Goal: Task Accomplishment & Management: Manage account settings

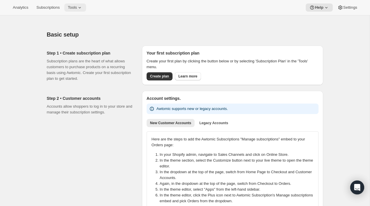
click at [82, 5] on icon at bounding box center [80, 8] width 6 height 6
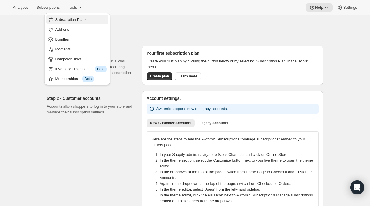
click at [79, 21] on span "Subscription Plans" at bounding box center [70, 19] width 31 height 4
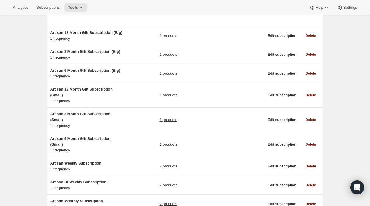
scroll to position [93, 0]
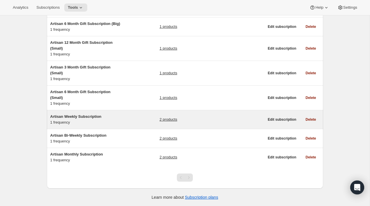
click at [113, 117] on h5 "Artisan Weekly Subscription" at bounding box center [86, 117] width 73 height 6
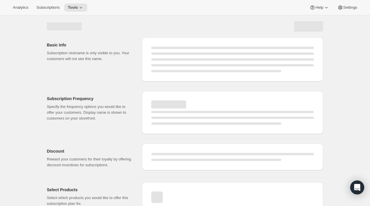
select select "WEEK"
select select "MONTH"
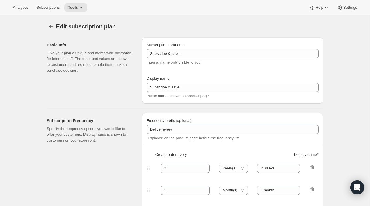
type input "Artisan Weekly Subscription"
type input "Weekly"
type input "1"
type input "Weekly"
type input "10"
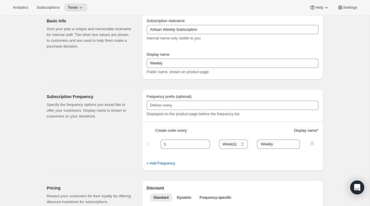
scroll to position [25, 0]
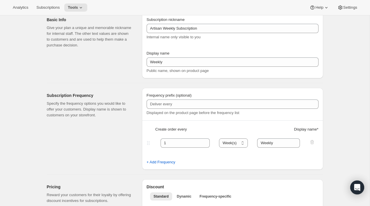
click at [185, 98] on label "Frequency prefix (optional)" at bounding box center [168, 96] width 45 height 6
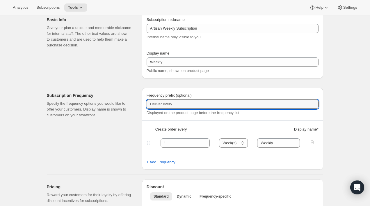
click at [185, 100] on input "Frequency prefix (optional)" at bounding box center [232, 104] width 172 height 9
click at [180, 105] on input "Frequency prefix (optional)" at bounding box center [232, 104] width 172 height 9
paste input "Weekly (save 10%)"
type input "Weekly (save 10%)"
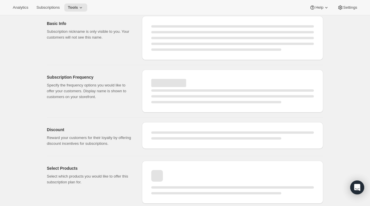
select select "WEEK"
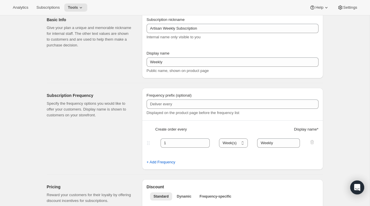
type input "Weekly (save 10%)"
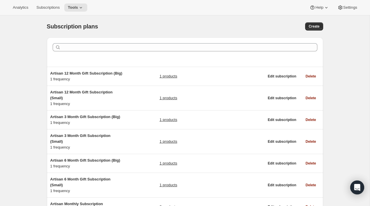
select select "UPDATED_AT|1"
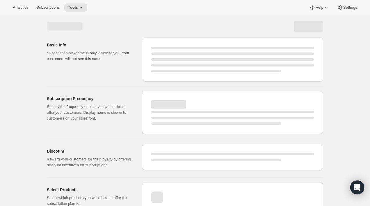
select select "WEEK"
select select "MONTH"
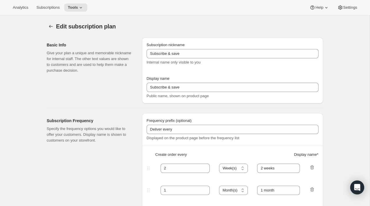
type input "Artisan Weekly Subscription"
type input "Weekly"
type input "Weekly (save 10%)"
type input "1"
type input "Weekly"
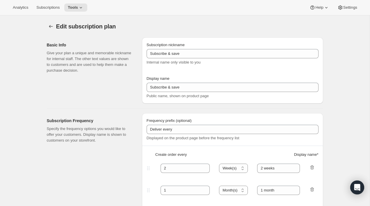
type input "10"
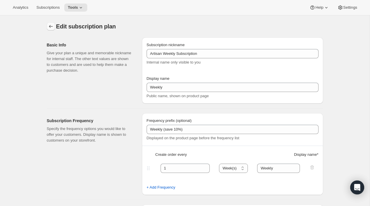
click at [49, 29] on icon "Subscription plans" at bounding box center [51, 27] width 6 height 6
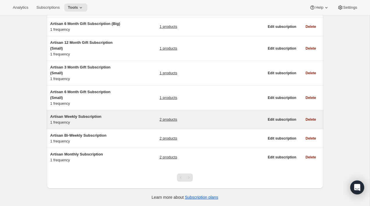
scroll to position [93, 0]
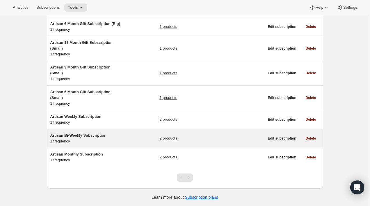
click at [117, 140] on div "Artisan Bi-Weekly Subscription 1 frequency" at bounding box center [86, 139] width 73 height 12
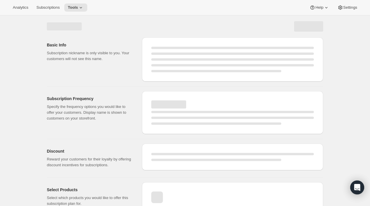
select select "WEEK"
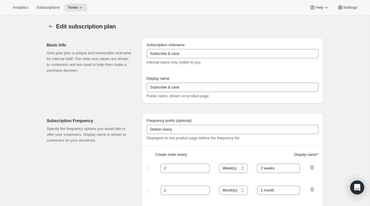
type input "Artisan Bi-Weekly Subscription"
type input "Bi-Weekly"
type input "5"
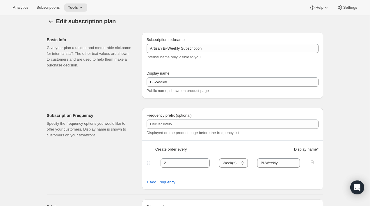
scroll to position [8, 0]
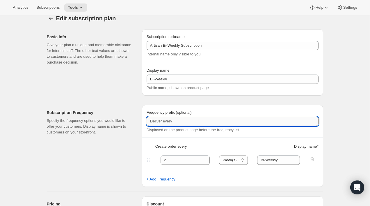
click at [180, 123] on input "Frequency prefix (optional)" at bounding box center [232, 121] width 172 height 9
paste input "Bi-Weekly (save 5%)"
type input "Bi-Weekly (save 5%)"
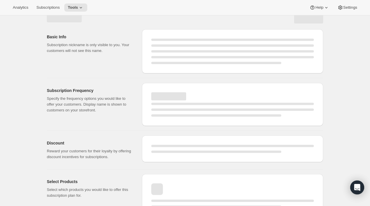
select select "WEEK"
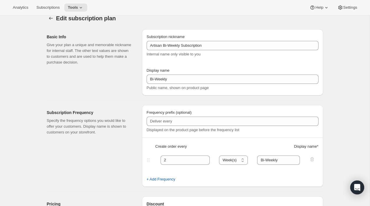
type input "Bi-Weekly (save 5%)"
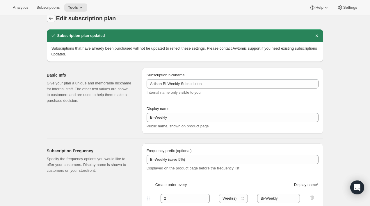
click at [49, 20] on icon "Subscription plans" at bounding box center [51, 18] width 6 height 6
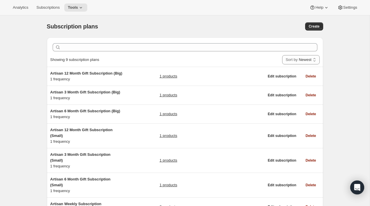
click at [106, 35] on div "Subscription plans. This page is ready Subscription plans Create" at bounding box center [185, 26] width 276 height 22
click at [119, 28] on div "Subscription plans" at bounding box center [123, 26] width 153 height 8
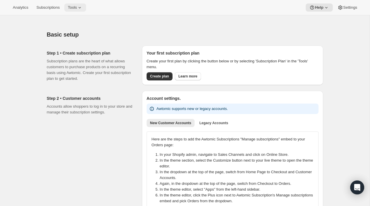
click at [77, 9] on span "Tools" at bounding box center [72, 7] width 9 height 5
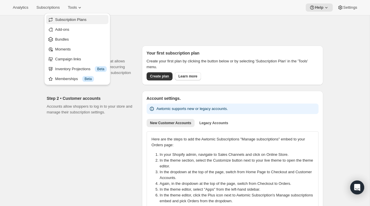
click at [83, 17] on span "Subscription Plans" at bounding box center [80, 20] width 51 height 6
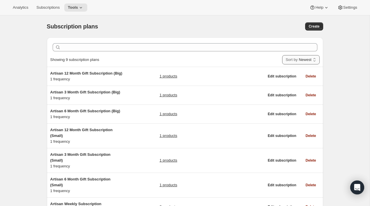
click at [307, 57] on select "Newest Oldest Recently updated Least recently updated" at bounding box center [300, 59] width 37 height 9
click at [282, 55] on select "Newest Oldest Recently updated Least recently updated" at bounding box center [300, 59] width 37 height 9
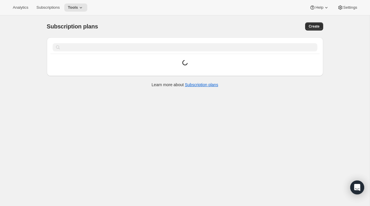
select select "UPDATED_AT|1"
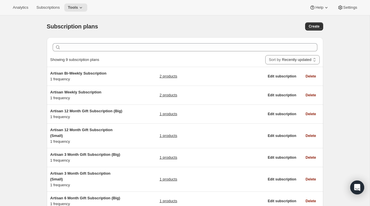
scroll to position [93, 0]
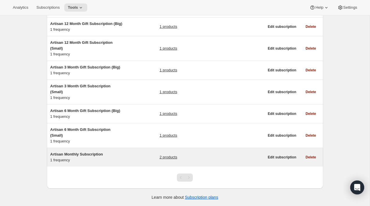
click at [121, 152] on h5 "Artisan Monthly Subscription" at bounding box center [86, 155] width 73 height 6
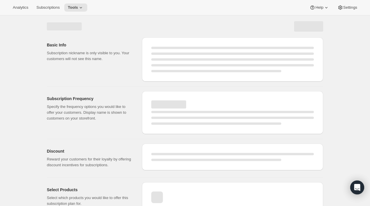
select select "WEEK"
select select "MONTH"
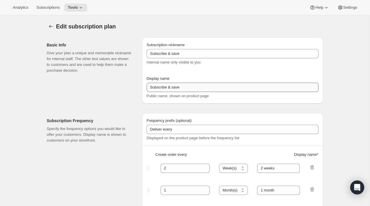
type input "Artisan Monthly Subscription"
type input "Monthly"
type input "1"
select select "MONTH"
type input "Monthly"
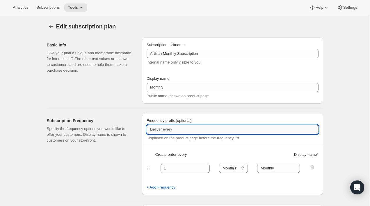
click at [172, 131] on input "Frequency prefix (optional)" at bounding box center [232, 129] width 172 height 9
paste input "Monthly (every 4 weeks)"
type input "Monthly (every 4 weeks)"
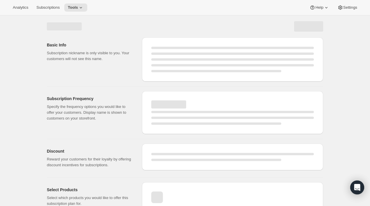
select select "MONTH"
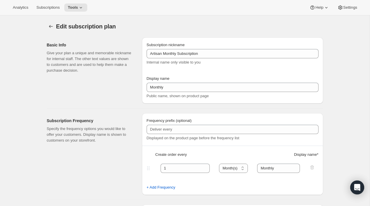
type input "Monthly (every 4 weeks)"
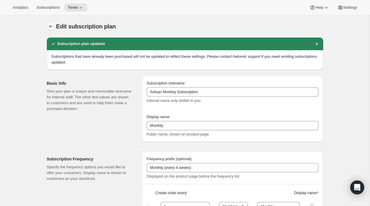
click at [52, 27] on icon "Subscription plans" at bounding box center [51, 27] width 6 height 6
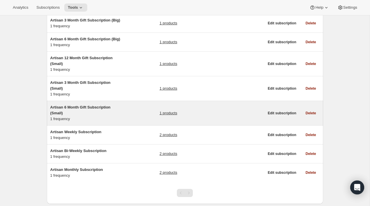
scroll to position [66, 0]
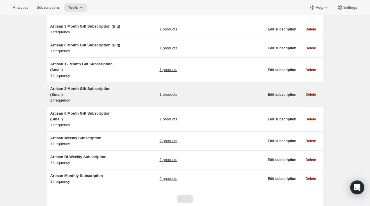
click at [125, 96] on div "Artisan 3 Month Gift Subscription (Small) 1 frequency 1 products" at bounding box center [157, 94] width 214 height 17
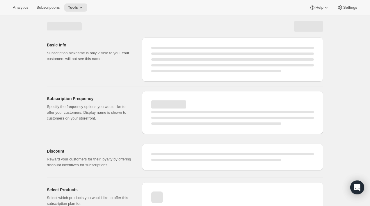
select select "WEEK"
select select "MONTH"
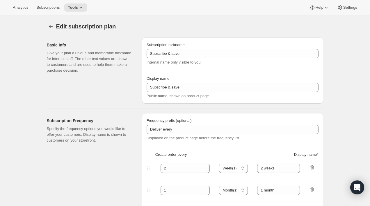
type input "Artisan 3 Month Gift Subscription (Small)"
type input "3 Month Gift"
select select "MONTH"
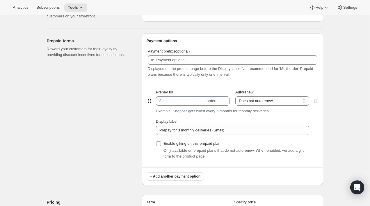
scroll to position [262, 0]
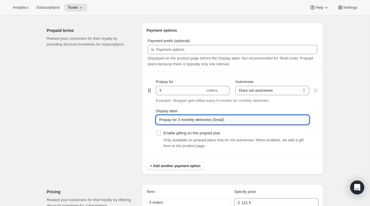
click at [187, 120] on input "Prepay for 3 monthly deliveries (Small)" at bounding box center [232, 119] width 153 height 9
paste input "3 Month Gift (save 10%) - 3 deliveries"
type input "3 Month Gift (save 10%) - 3 deliveries"
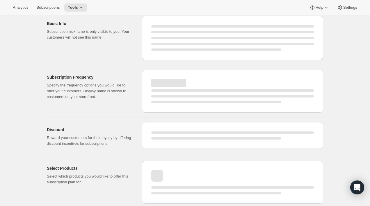
select select "MONTH"
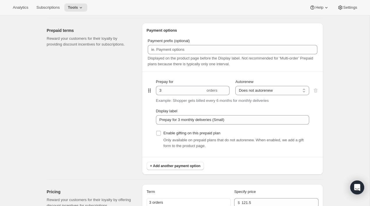
type input "3 Month Gift (save 10%) - 3 deliveries"
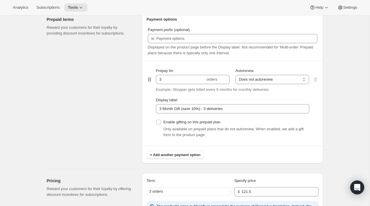
scroll to position [289, 0]
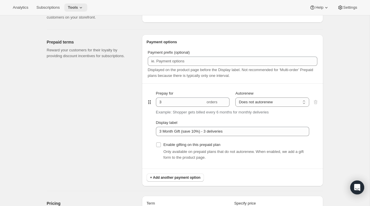
click at [82, 9] on icon at bounding box center [81, 8] width 6 height 6
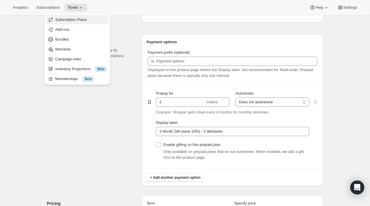
click at [90, 24] on button "Subscription Plans" at bounding box center [77, 19] width 62 height 9
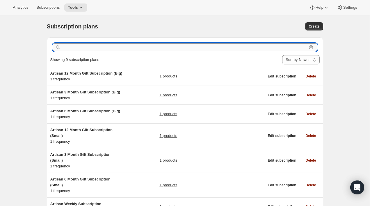
click at [100, 45] on input "text" at bounding box center [184, 47] width 245 height 8
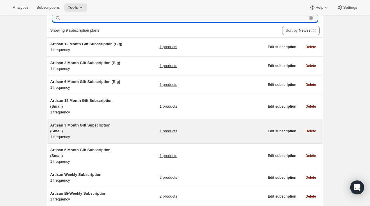
scroll to position [20, 0]
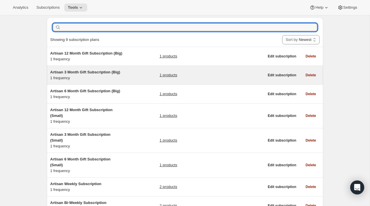
click at [134, 81] on div "Artisan 3 Month Gift Subscription (Big) 1 frequency 1 products" at bounding box center [157, 75] width 214 height 12
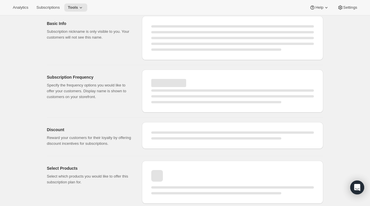
select select "WEEK"
select select "MONTH"
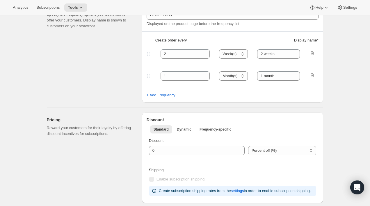
type input "Artisan 3 Month Gift Subscription (Big)"
type input "3 Month Gift"
select select "MONTH"
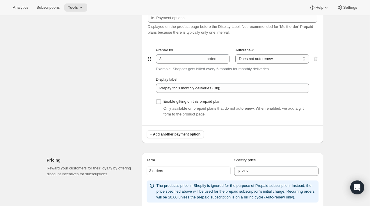
scroll to position [295, 0]
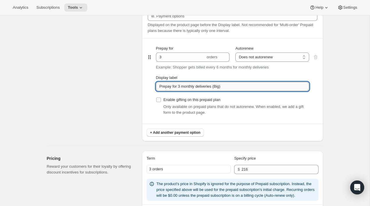
click at [217, 89] on input "Prepay for 3 monthly deliveries (Big)" at bounding box center [232, 86] width 153 height 9
paste input "3 Month Gift (save 10%) - 3 deliveries"
type input "3 Month Gift (save 10%) - 3 deliveries"
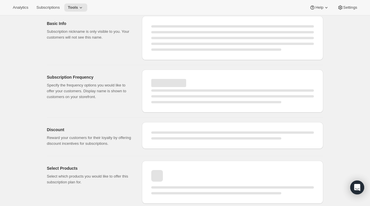
select select "MONTH"
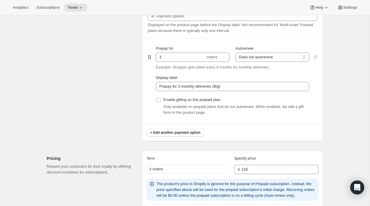
type input "3 Month Gift (save 10%) - 3 deliveries"
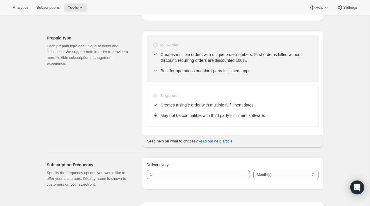
scroll to position [0, 0]
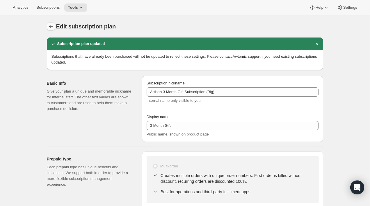
click at [50, 23] on button "Subscription plans" at bounding box center [51, 26] width 8 height 8
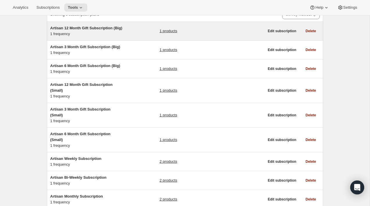
scroll to position [63, 0]
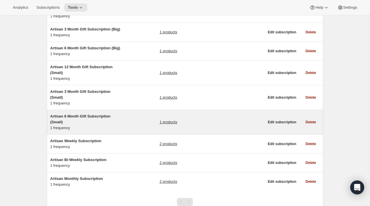
click at [119, 122] on h5 "Artisan 6 Month Gift Subscription (Small)" at bounding box center [86, 120] width 73 height 12
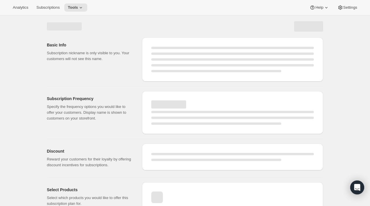
select select "MONTH"
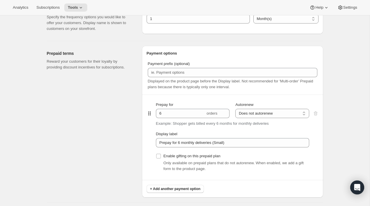
scroll to position [254, 0]
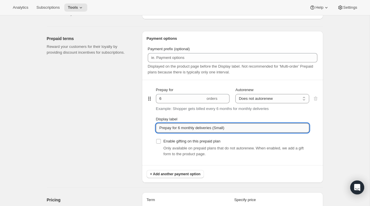
click at [195, 131] on input "Prepay for 6 monthly deliveries (Small)" at bounding box center [232, 128] width 153 height 9
paste input "6 Month Gift (save 10%) - 6 deliveries"
type input "6 Month Gift (save 10%) - 6 deliveries"
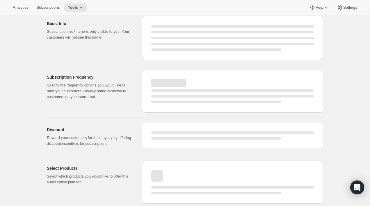
select select "MONTH"
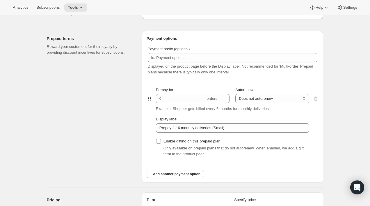
type input "6 Month Gift (save 10%) - 6 deliveries"
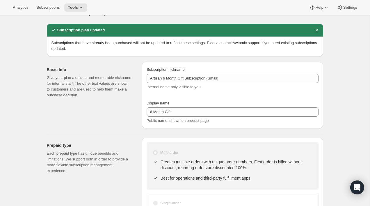
scroll to position [0, 0]
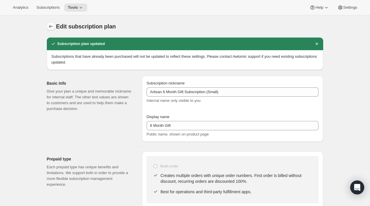
click at [50, 27] on icon "Subscription plans" at bounding box center [51, 27] width 6 height 6
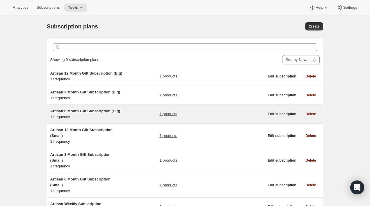
scroll to position [1, 0]
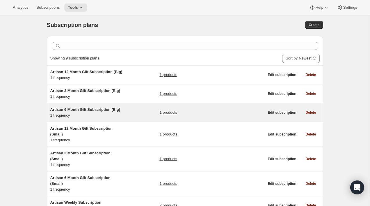
click at [133, 115] on div "Artisan 6 Month Gift Subscription (Big) 1 frequency 1 products" at bounding box center [157, 113] width 214 height 12
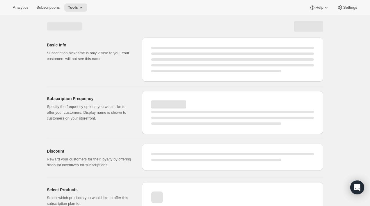
select select "WEEK"
select select "MONTH"
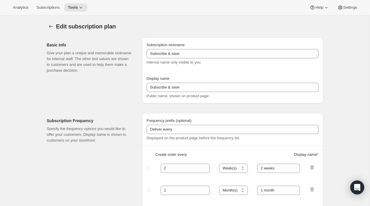
type input "Artisan 6 Month Gift Subscription (Big)"
type input "6 Month Gift"
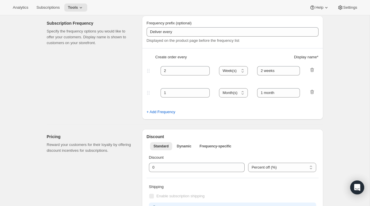
select select "MONTH"
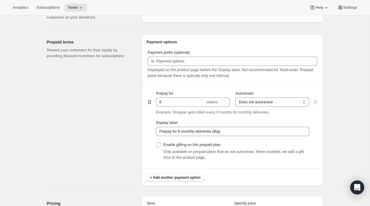
scroll to position [255, 0]
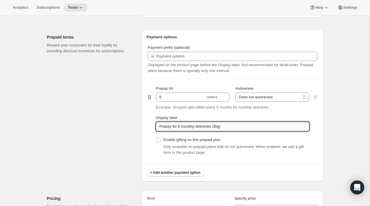
click at [183, 128] on input "Prepay for 6 monthly deliveries (Big)" at bounding box center [232, 126] width 153 height 9
paste input "6 Month Gift (save 10%) - 6 deliveries"
type input "6 Month Gift (save 10%) - 6 deliveries"
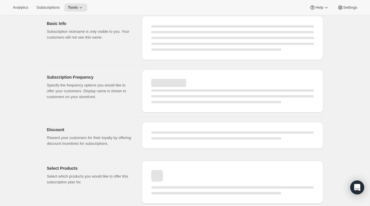
select select "MONTH"
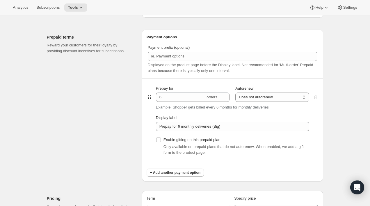
type input "6 Month Gift (save 10%) - 6 deliveries"
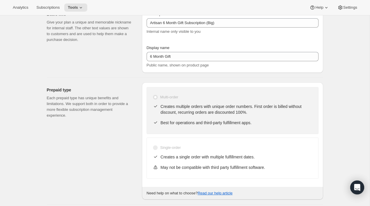
scroll to position [0, 0]
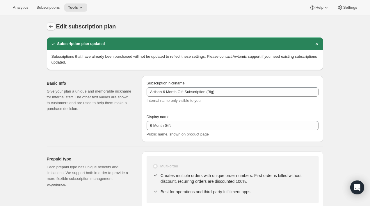
click at [48, 24] on icon "Subscription plans" at bounding box center [51, 27] width 6 height 6
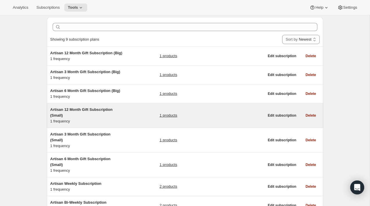
scroll to position [21, 0]
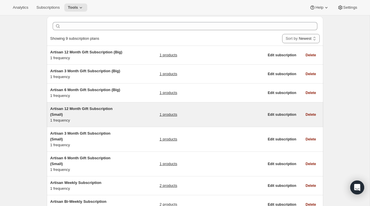
click at [133, 121] on div "Artisan 12 Month Gift Subscription (Small) 1 frequency 1 products" at bounding box center [157, 114] width 214 height 17
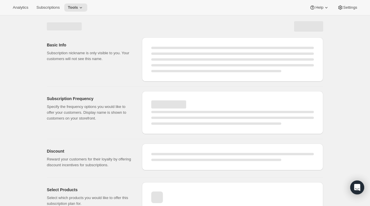
select select "WEEK"
select select "MONTH"
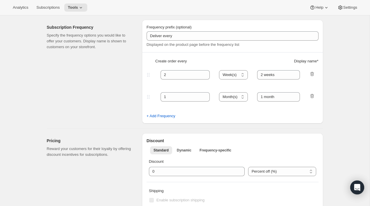
type input "Artisan 12 Month Gift Subscription (Small)"
type input "12 Month Gift"
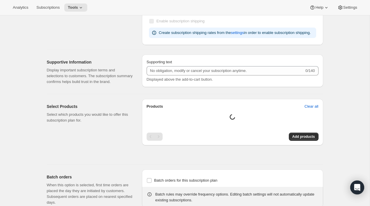
select select "MONTH"
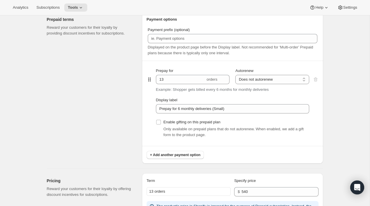
scroll to position [286, 0]
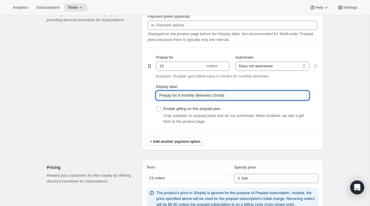
click at [219, 99] on input "Prepay for 6 monthly deliveries (Small)" at bounding box center [232, 95] width 153 height 9
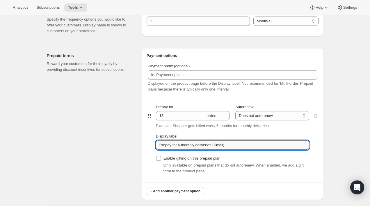
scroll to position [258, 0]
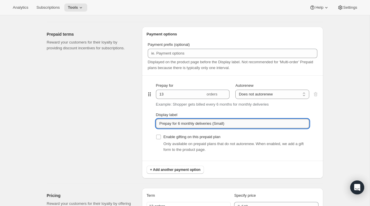
click at [210, 125] on input "Prepay for 6 monthly deliveries (Small)" at bounding box center [232, 123] width 153 height 9
paste input "12 Month Gift (Full Bouquet Free) - 13 deliveries"
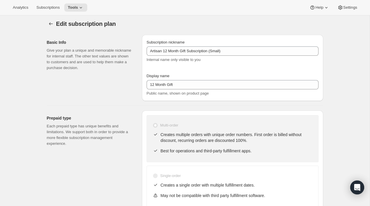
scroll to position [0, 0]
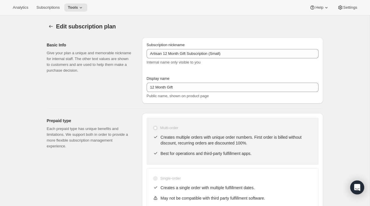
type input "12 Month Gift (Full Bouquet Free) - 13 deliveries"
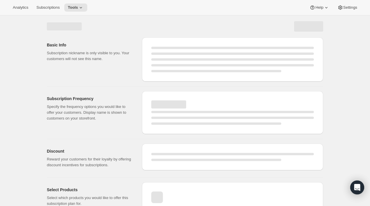
select select "MONTH"
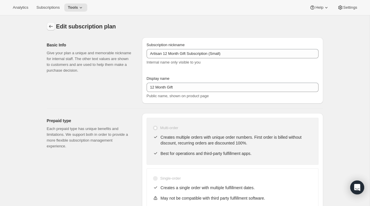
type input "12 Month Gift (Full Bouquet Free) - 13 deliveries"
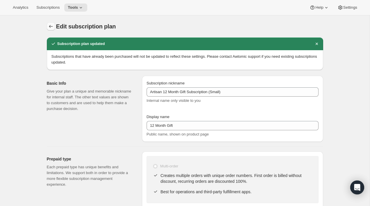
click at [52, 27] on icon "Subscription plans" at bounding box center [51, 27] width 6 height 6
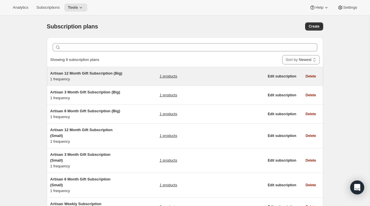
click at [132, 82] on div "Artisan 12 Month Gift Subscription (Big) 1 frequency 1 products" at bounding box center [157, 77] width 214 height 12
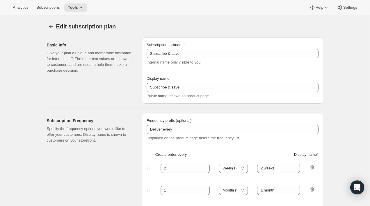
type input "Artisan 12 Month Gift Subscription (Big)"
type input "12 Month Gift"
select select "MONTH"
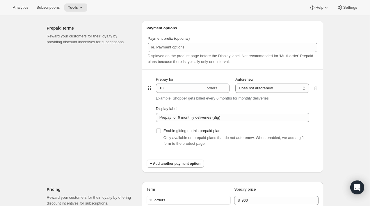
scroll to position [267, 0]
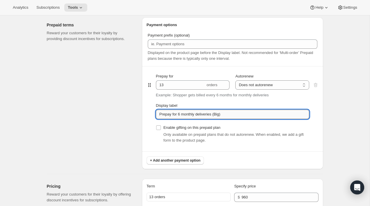
click at [235, 116] on input "Prepay for 6 monthly deliveries (Big)" at bounding box center [232, 114] width 153 height 9
paste input "12 Month Gift (Full Bouquet Free) - 13 deliveries"
type input "12 Month Gift (Full Bouquet Free) - 13 deliveries"
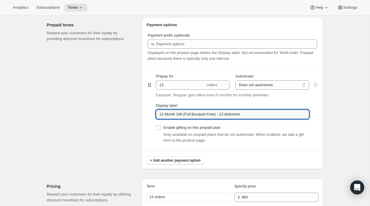
click at [108, 116] on div "Prepaid terms Reward your customers for their loyalty by providing discount inc…" at bounding box center [92, 93] width 90 height 152
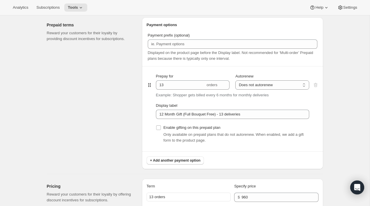
click at [114, 49] on div "Prepaid terms Reward your customers for their loyalty by providing discount inc…" at bounding box center [92, 93] width 90 height 152
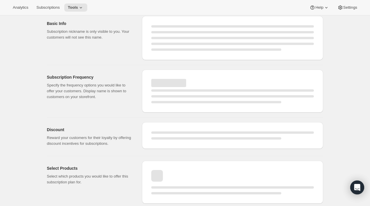
scroll to position [22, 0]
select select "MONTH"
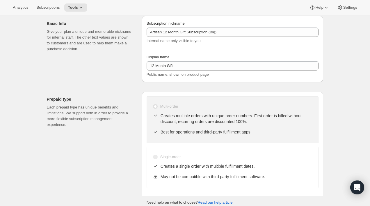
scroll to position [0, 0]
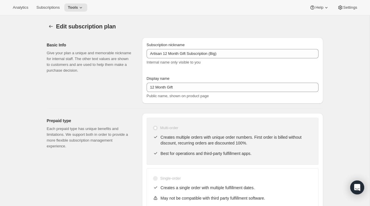
type input "12 Month Gift (Full Bouquet Free) - 13 deliveries"
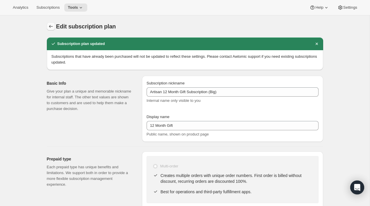
click at [51, 26] on icon "Subscription plans" at bounding box center [51, 27] width 6 height 6
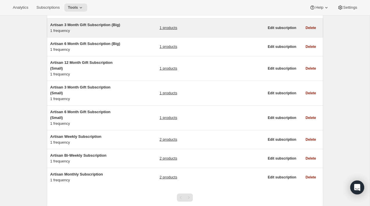
scroll to position [93, 0]
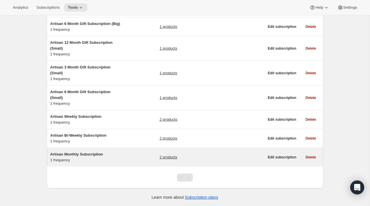
click at [119, 153] on h5 "Artisan Monthly Subscription" at bounding box center [86, 155] width 73 height 6
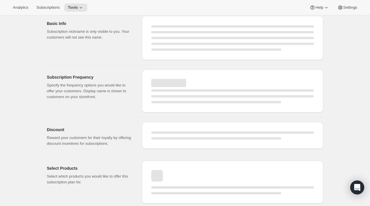
select select "WEEK"
select select "MONTH"
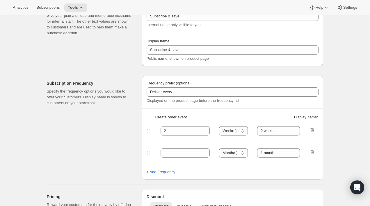
scroll to position [44, 0]
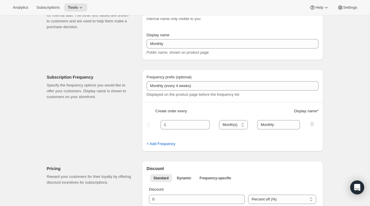
type input "Artisan Monthly Subscription"
type input "Monthly"
type input "Monthly (every 4 weeks)"
type input "1"
type input "Monthly"
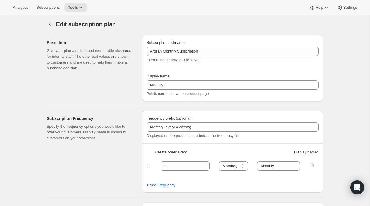
scroll to position [0, 0]
